Goal: Transaction & Acquisition: Purchase product/service

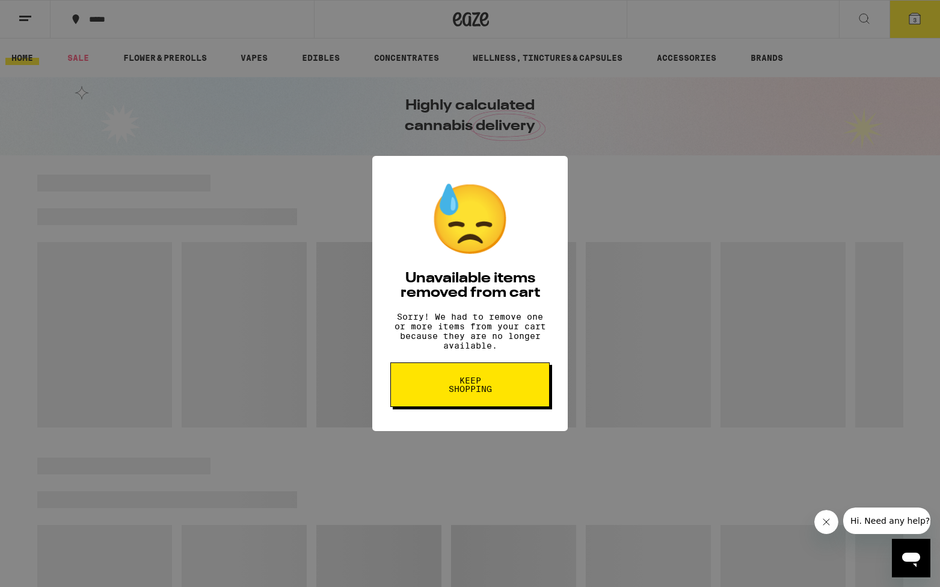
click at [511, 387] on button "Keep Shopping" at bounding box center [469, 384] width 159 height 45
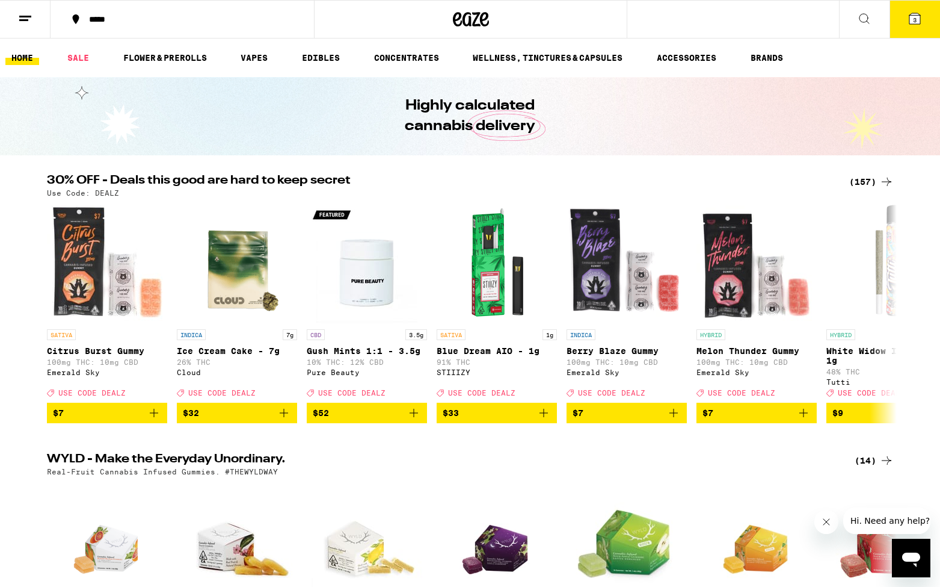
click at [913, 20] on span "3" at bounding box center [915, 19] width 4 height 7
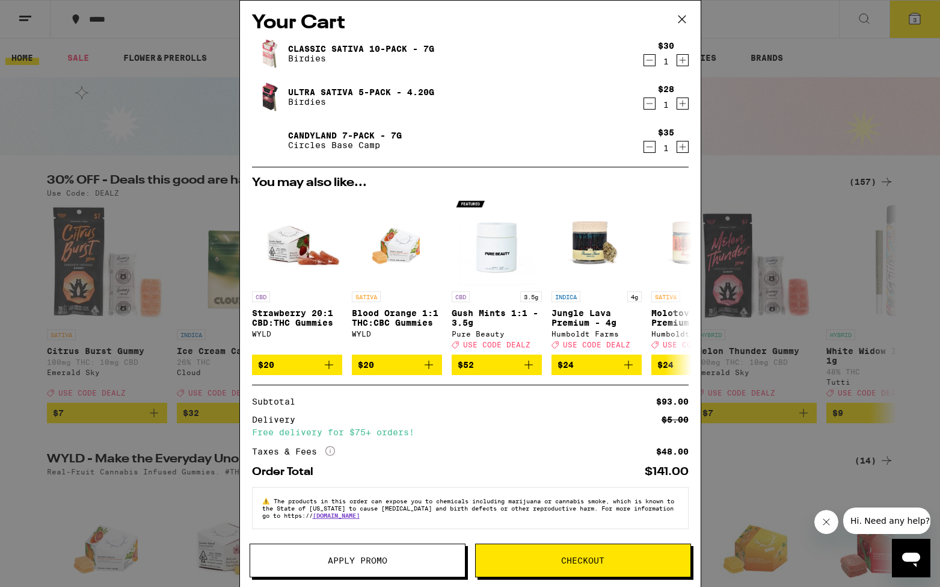
scroll to position [7, 0]
click at [576, 557] on span "Checkout" at bounding box center [582, 560] width 43 height 8
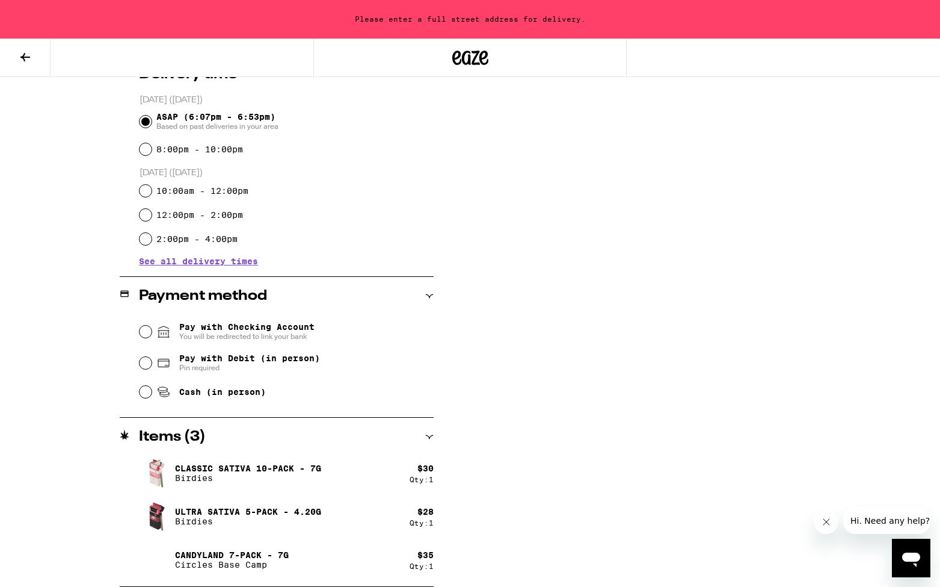
scroll to position [318, 0]
click at [201, 357] on span "Pay with Debit (in person)" at bounding box center [249, 358] width 141 height 10
click at [152, 357] on input "Pay with Debit (in person) Pin required" at bounding box center [146, 363] width 12 height 12
radio input "true"
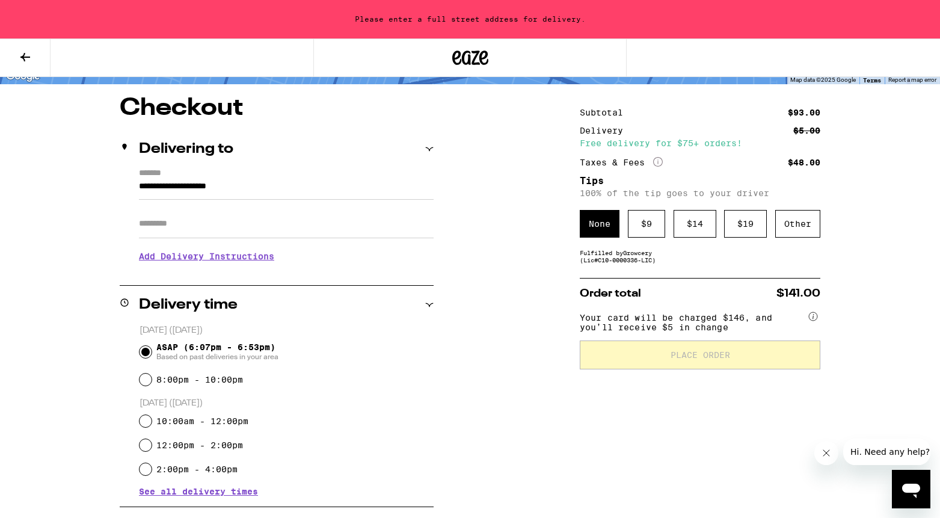
scroll to position [66, 0]
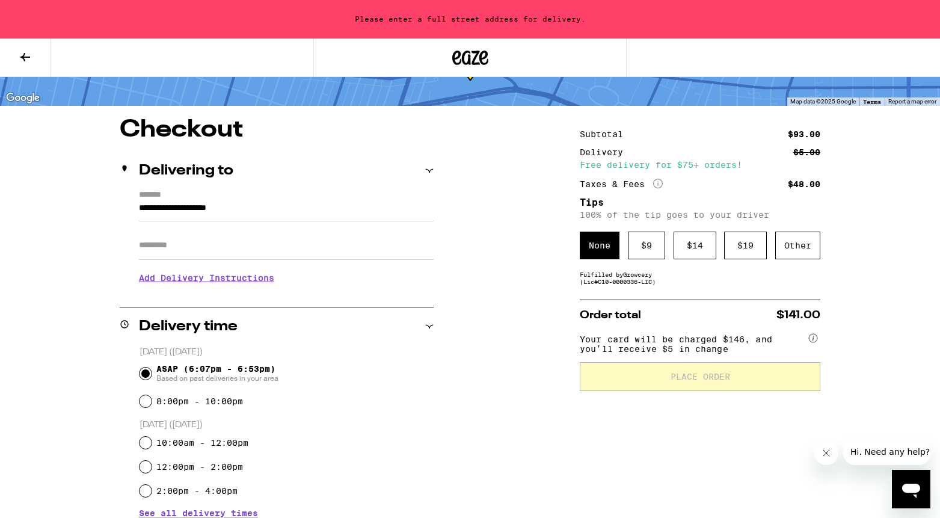
click at [142, 207] on input "**********" at bounding box center [286, 211] width 295 height 20
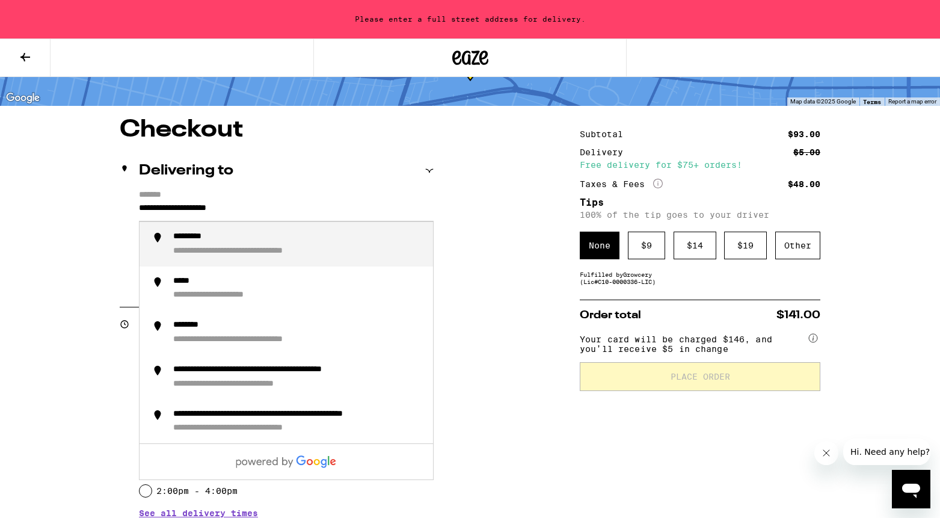
click at [263, 209] on input "**********" at bounding box center [286, 211] width 295 height 20
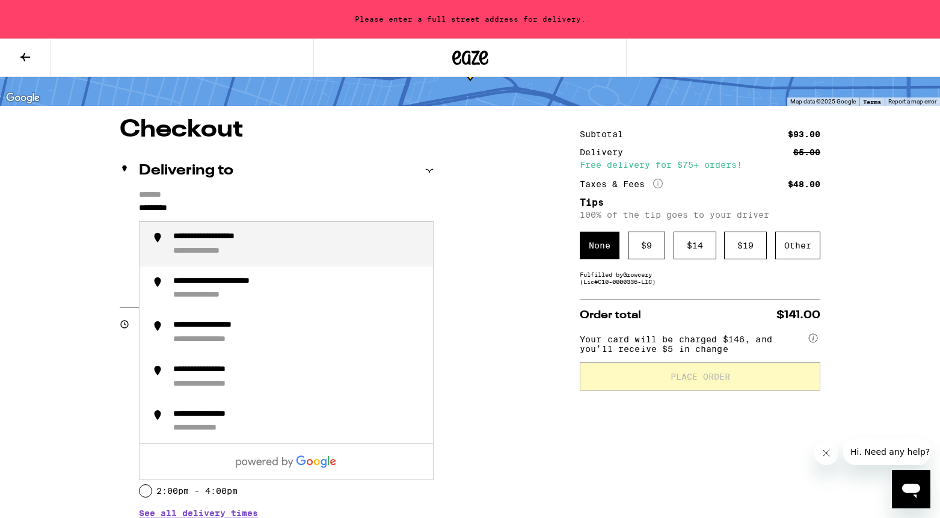
click at [312, 249] on div "**********" at bounding box center [298, 244] width 250 height 25
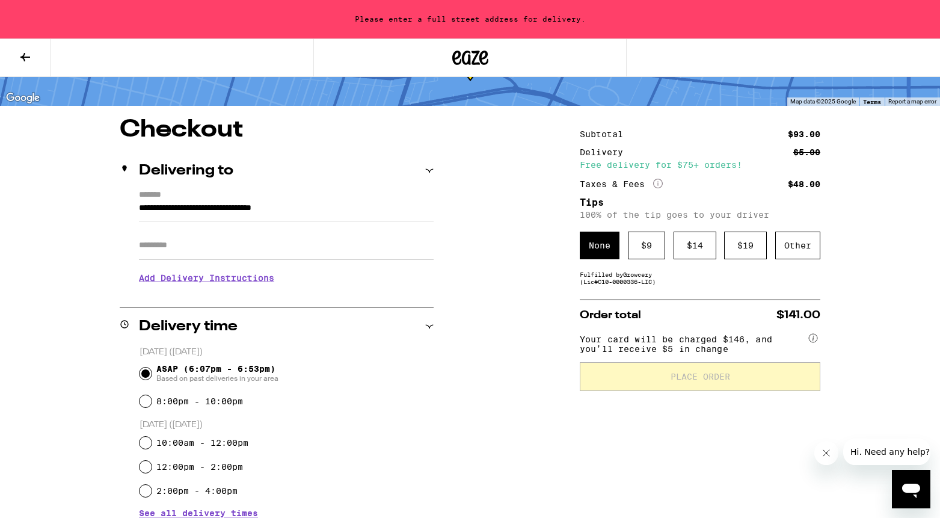
type input "**********"
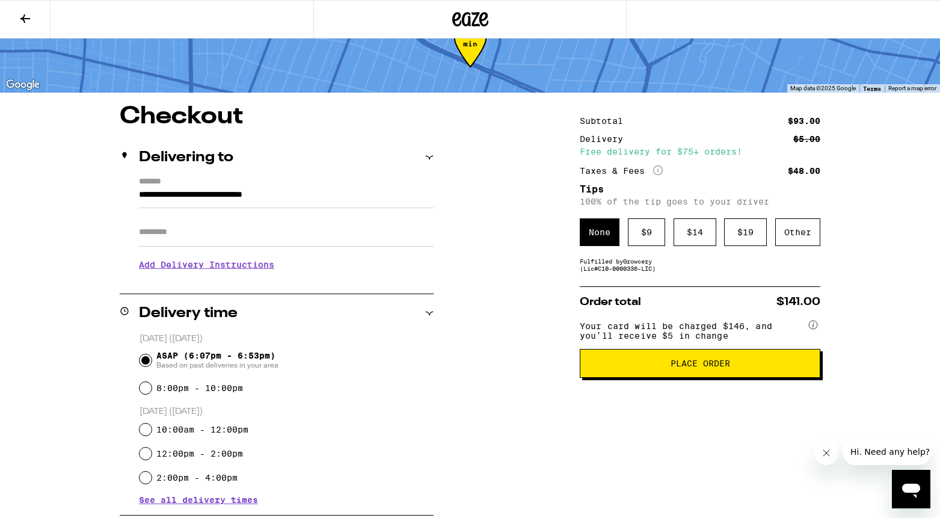
scroll to position [59, 0]
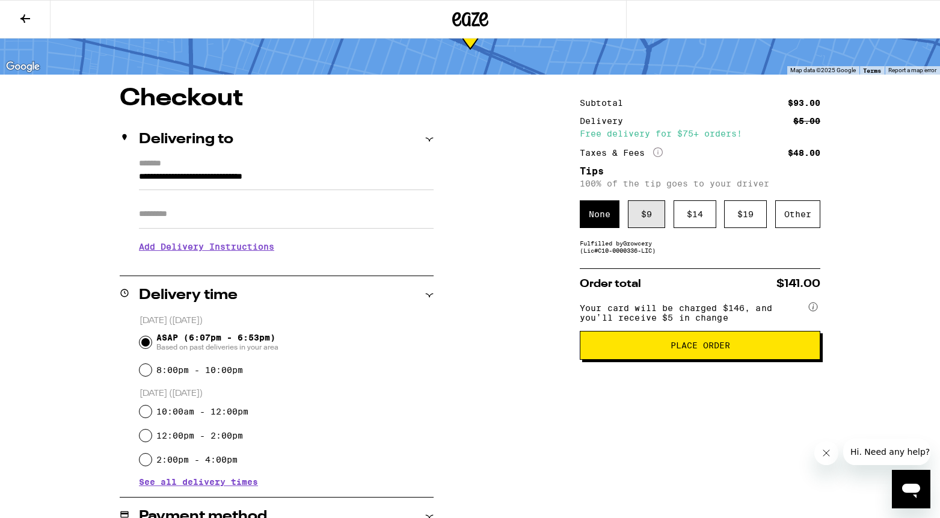
click at [645, 217] on div "$ 9" at bounding box center [646, 214] width 37 height 28
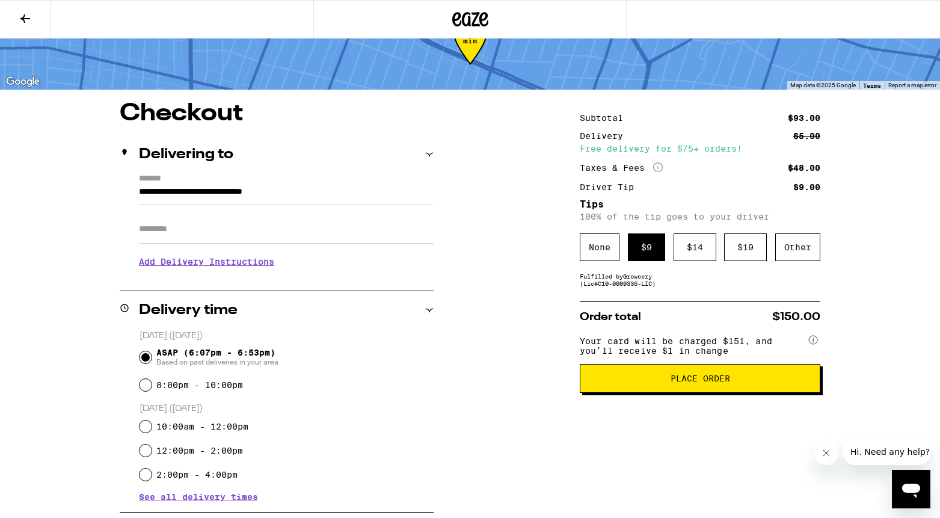
scroll to position [69, 0]
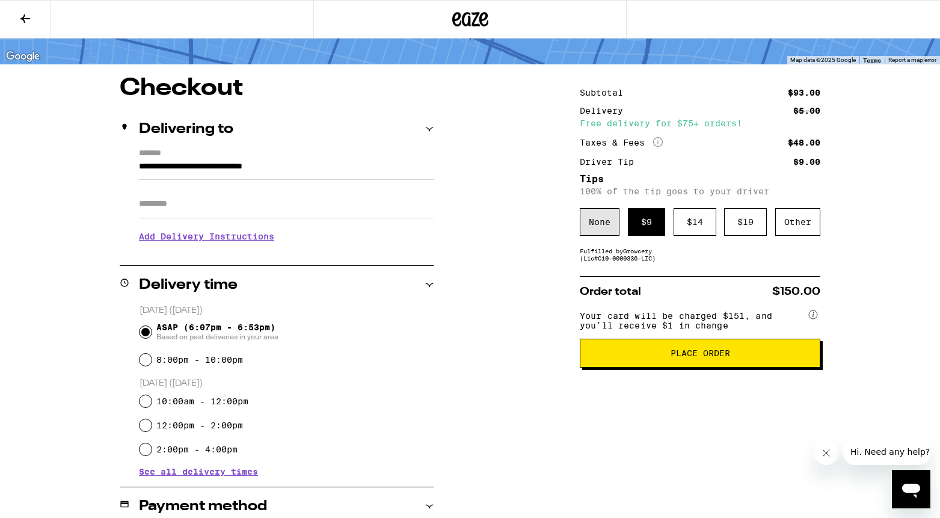
click at [597, 227] on div "None" at bounding box center [600, 222] width 40 height 28
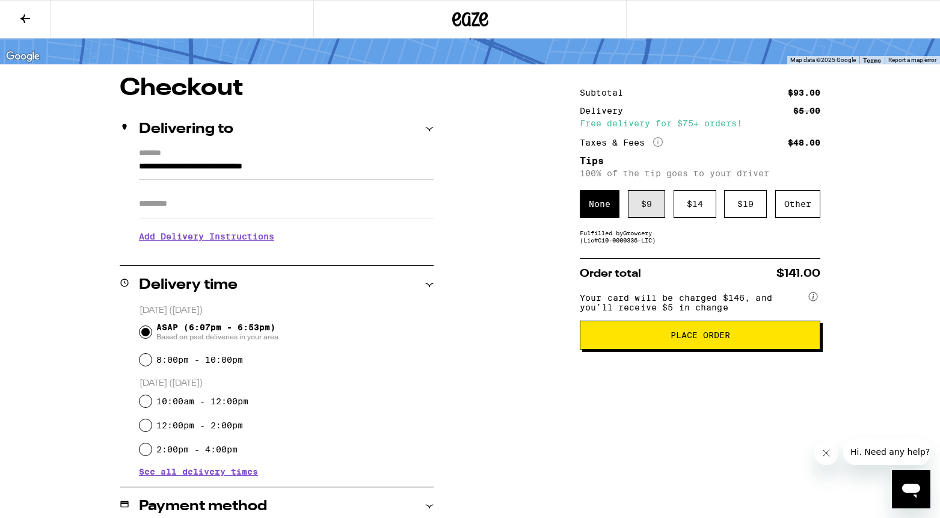
click at [649, 211] on div "$ 9" at bounding box center [646, 204] width 37 height 28
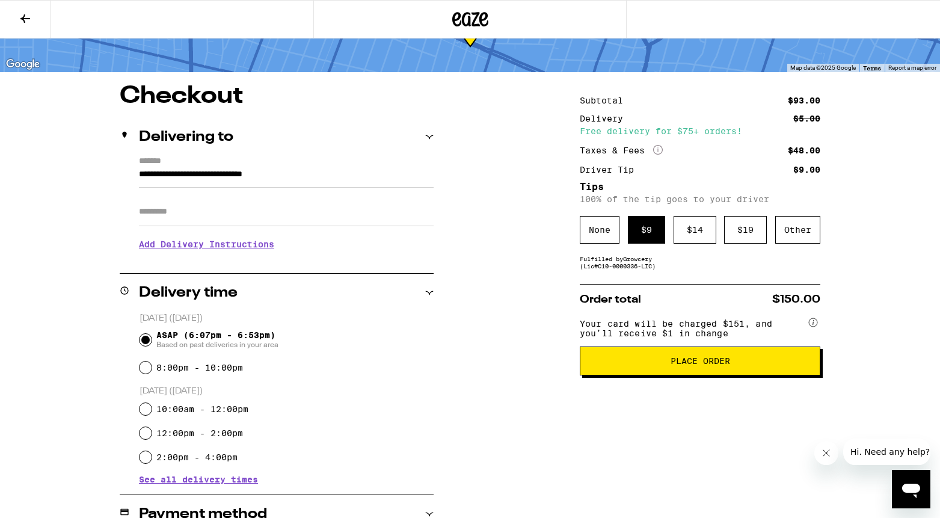
scroll to position [73, 0]
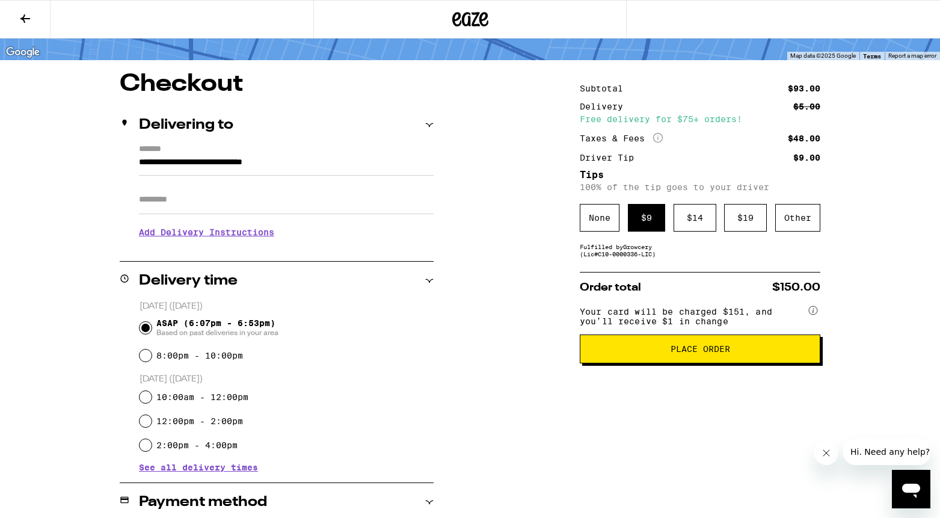
click at [679, 353] on span "Place Order" at bounding box center [701, 349] width 60 height 8
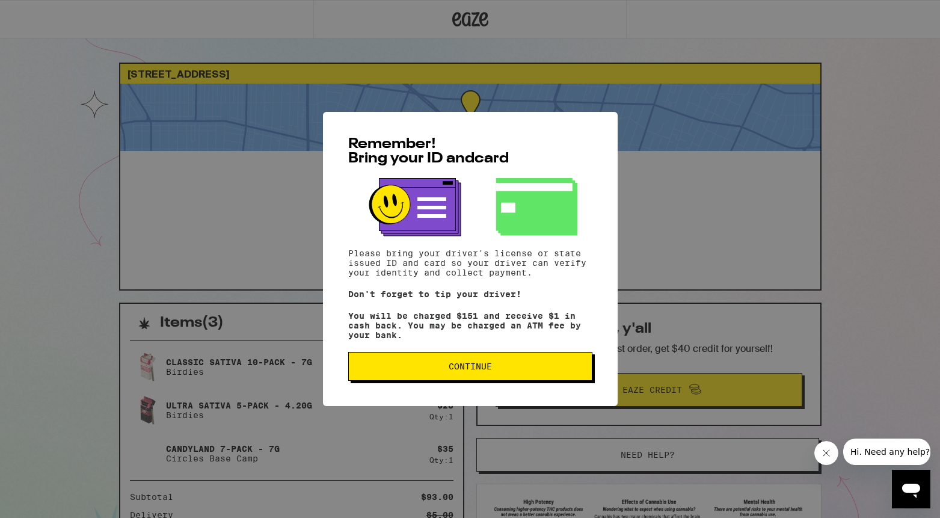
click at [496, 371] on span "Continue" at bounding box center [471, 366] width 224 height 8
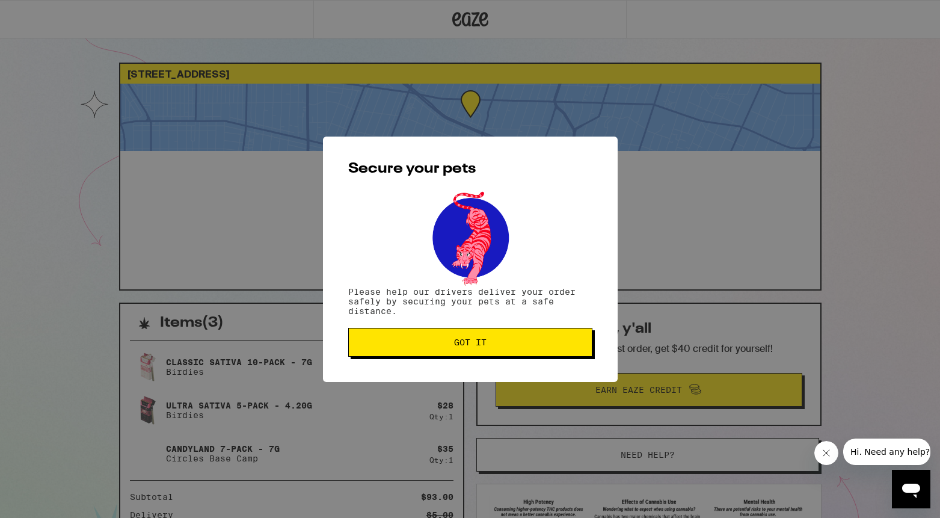
click at [474, 347] on span "Got it" at bounding box center [470, 342] width 32 height 8
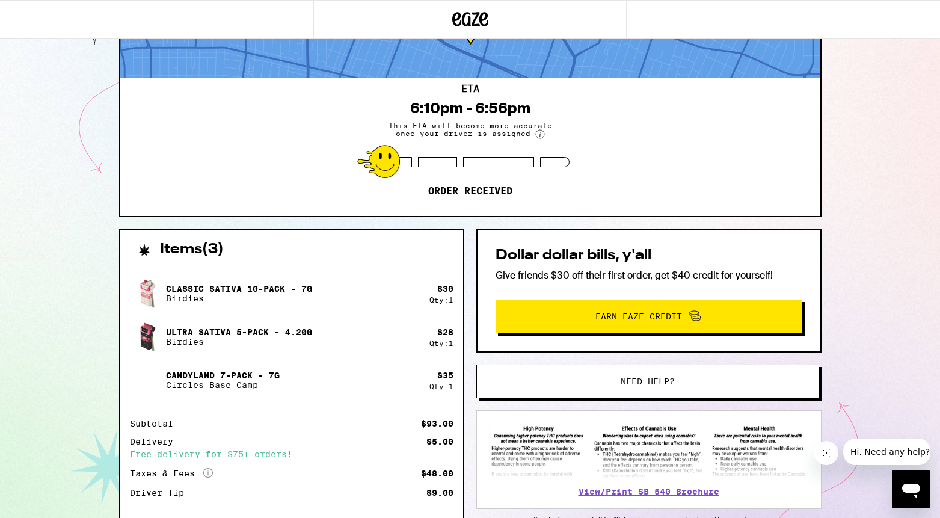
scroll to position [78, 0]
